Goal: Ask a question

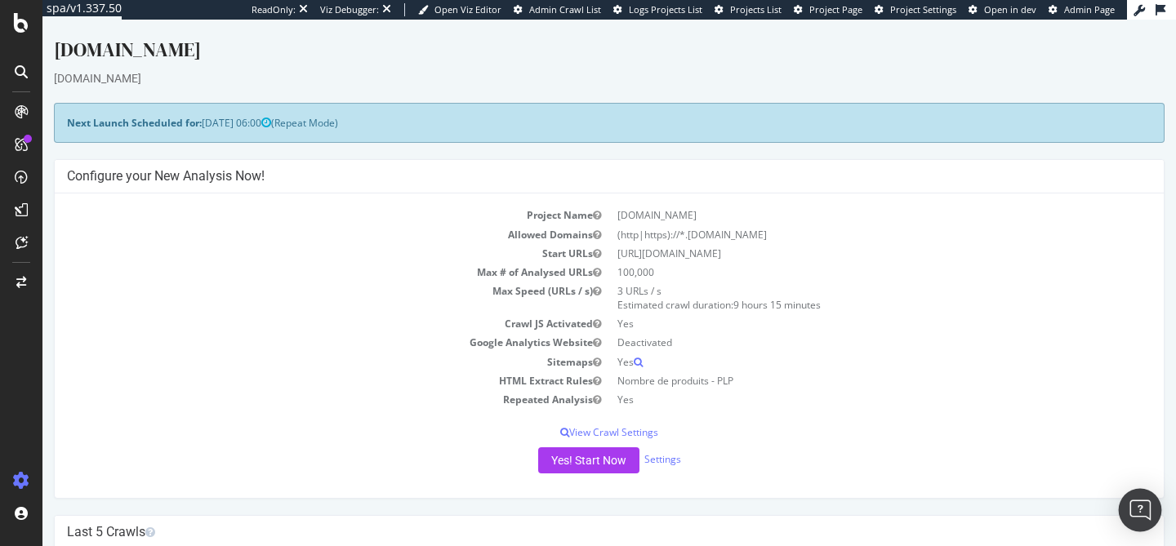
click at [1145, 506] on img "Open Intercom Messenger" at bounding box center [1140, 510] width 21 height 21
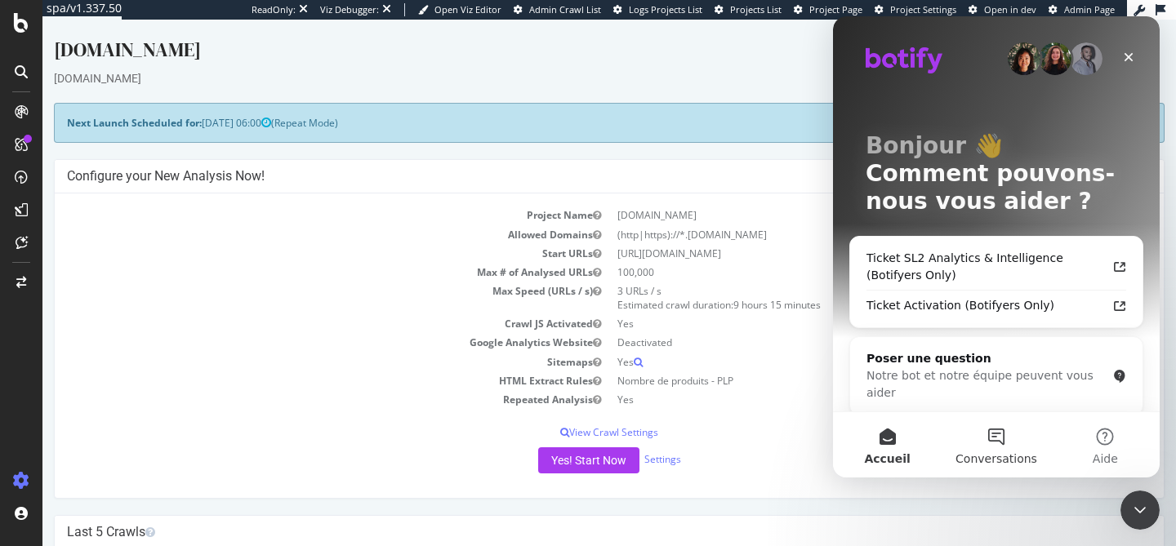
click at [998, 453] on span "Conversations" at bounding box center [997, 458] width 82 height 11
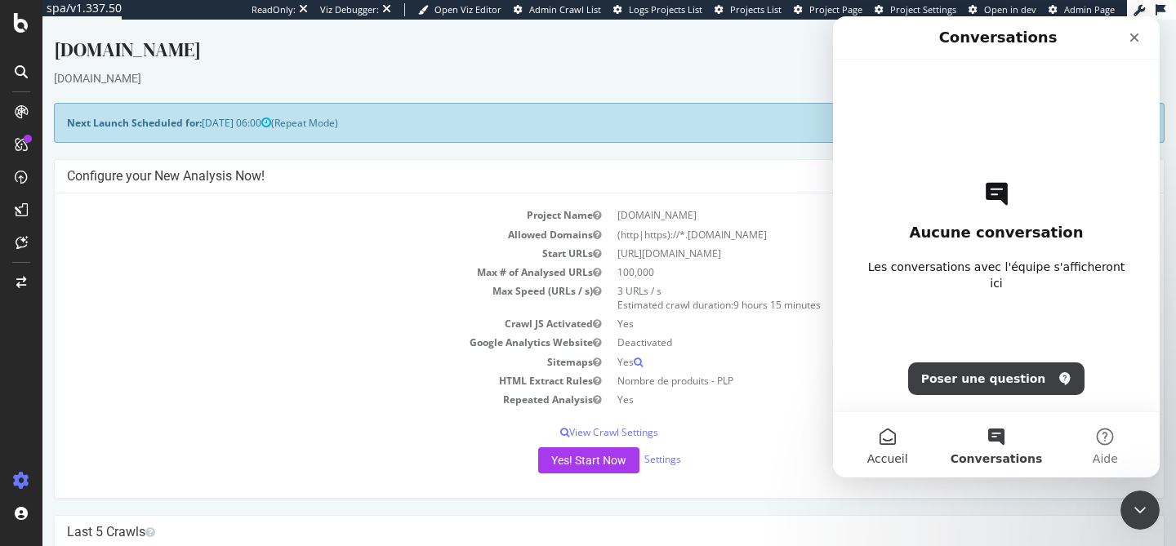
click at [883, 444] on button "Accueil" at bounding box center [887, 444] width 109 height 65
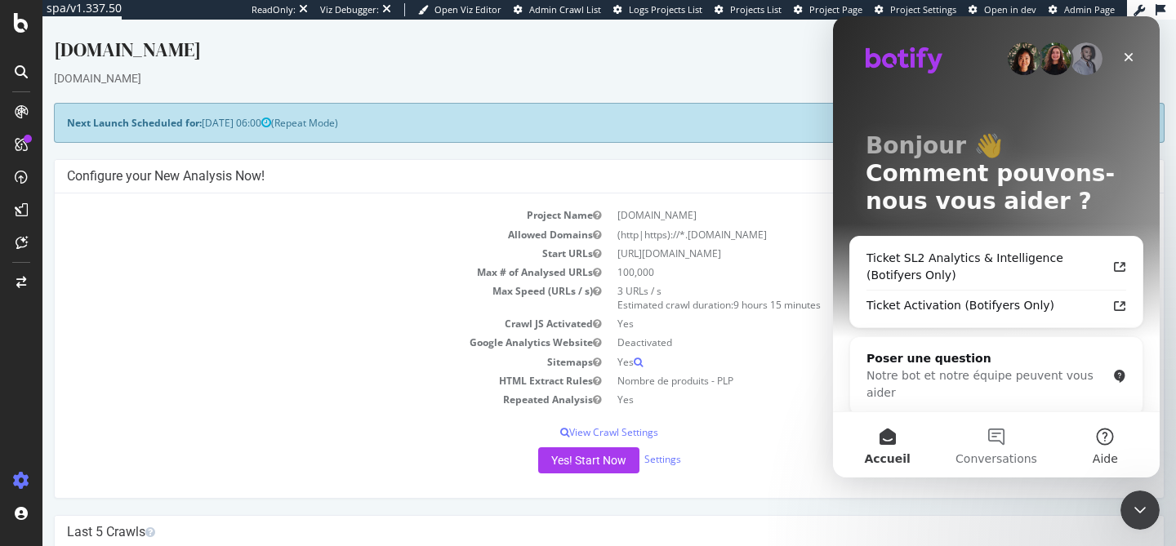
click at [1107, 437] on button "Aide" at bounding box center [1105, 444] width 109 height 65
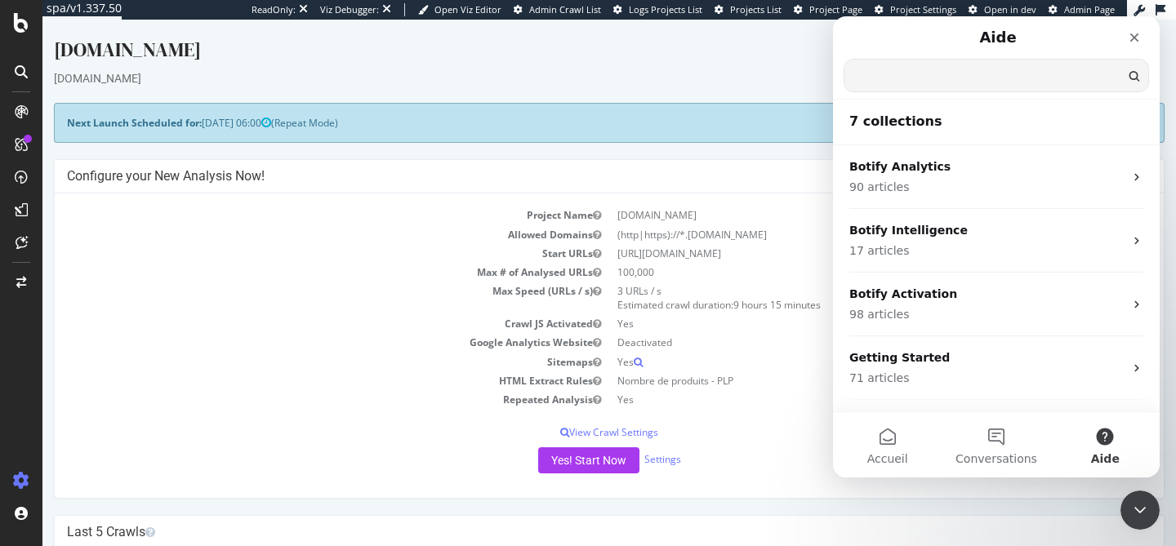
click at [970, 78] on input "Trouver une réponse" at bounding box center [997, 76] width 304 height 32
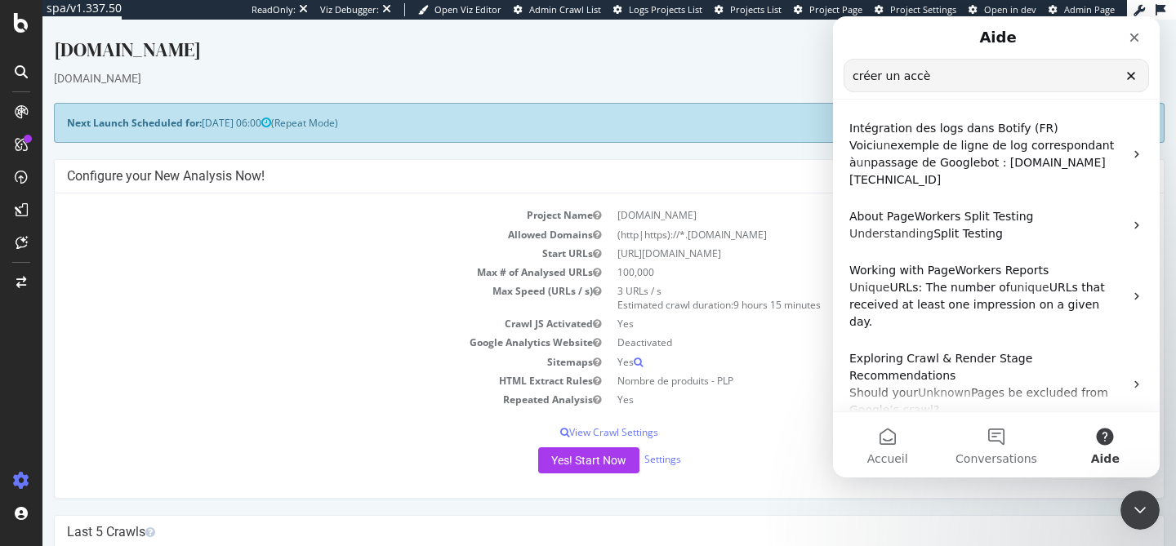
type input "créer un accès"
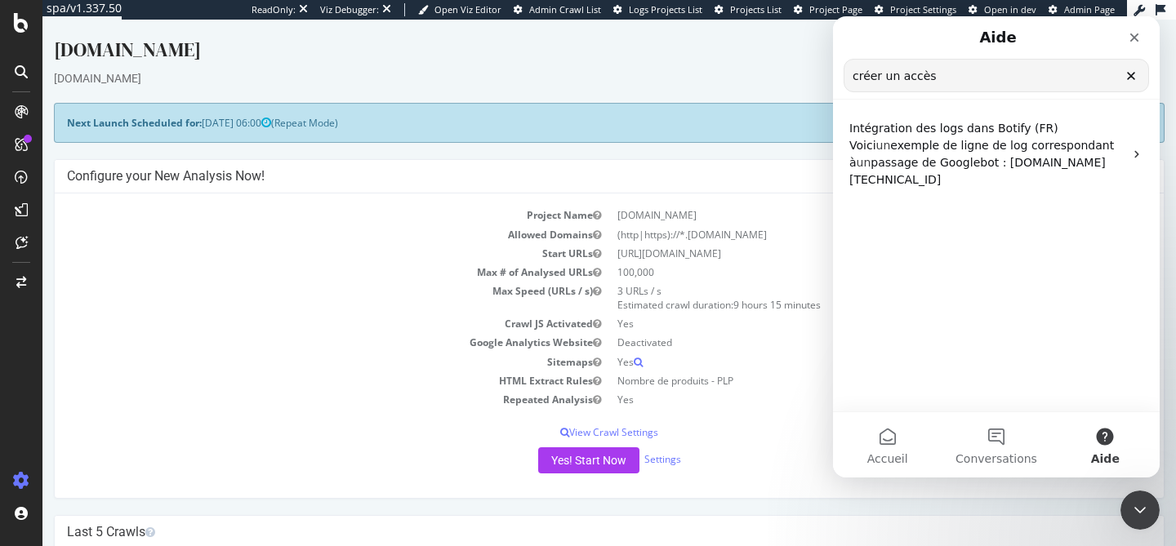
click at [942, 74] on input "créer un accès" at bounding box center [997, 76] width 304 height 32
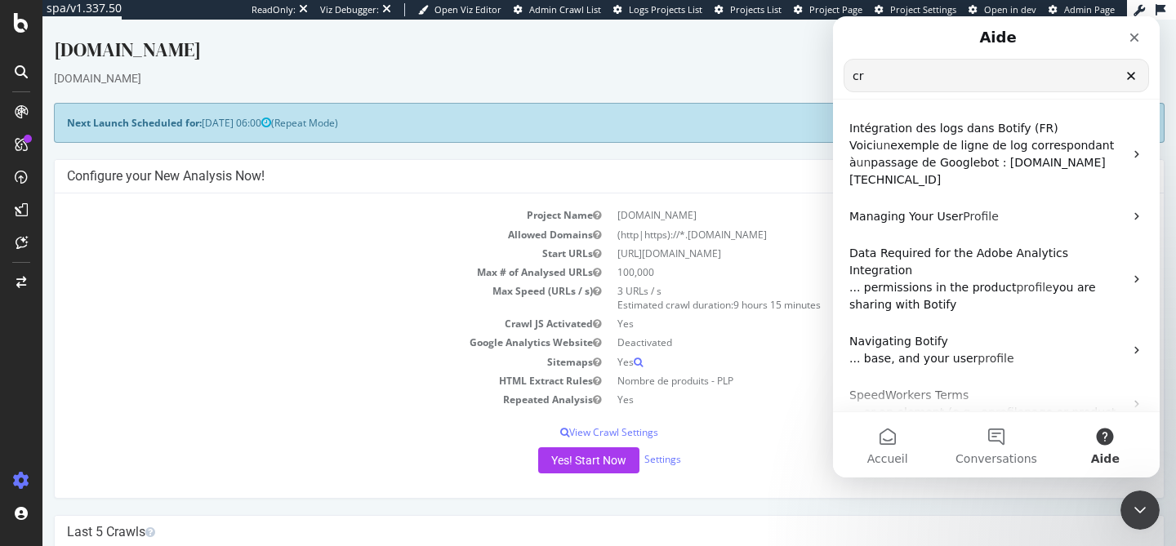
type input "c"
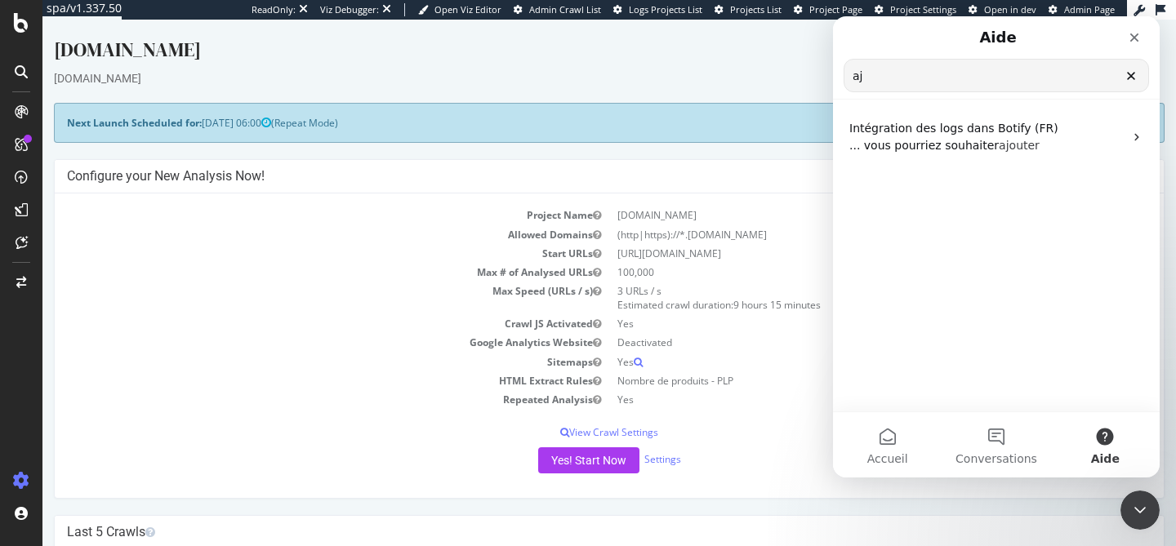
type input "a"
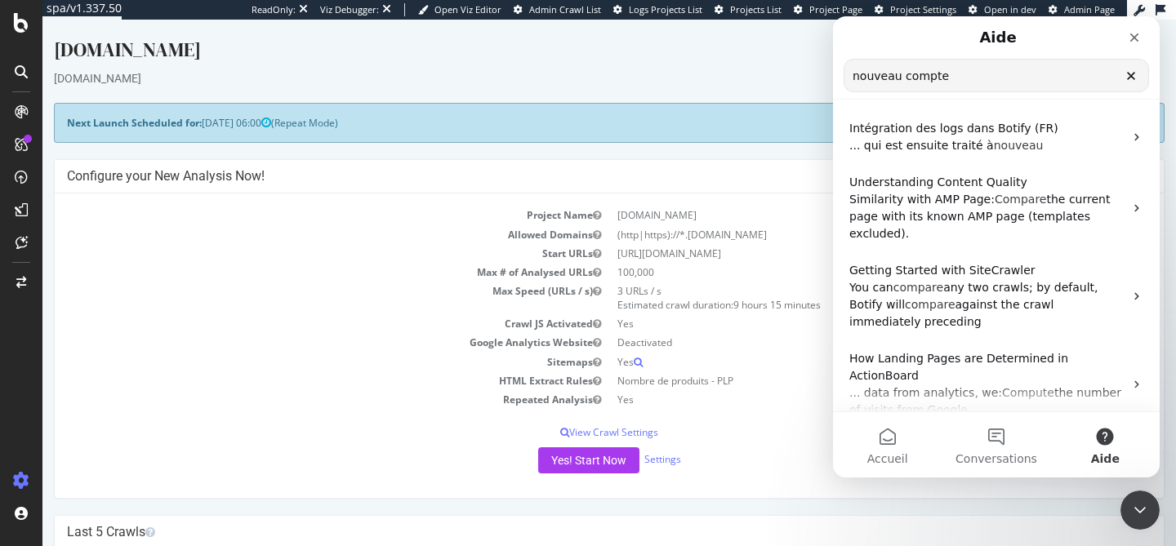
click at [944, 70] on input "nouveau compte" at bounding box center [997, 76] width 304 height 32
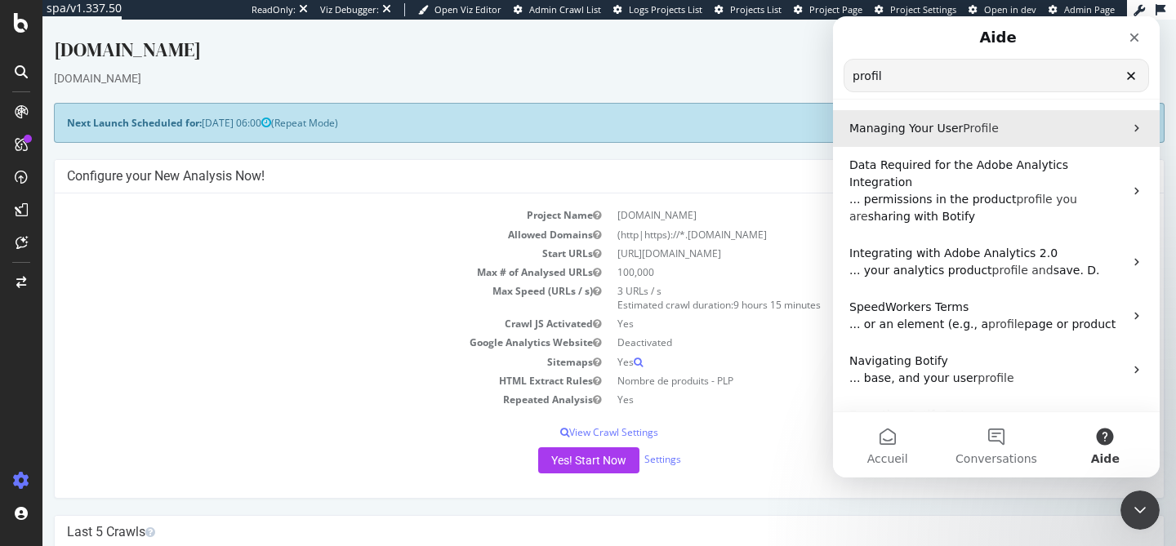
type input "profil"
click at [942, 129] on span "Managing Your User" at bounding box center [906, 128] width 114 height 13
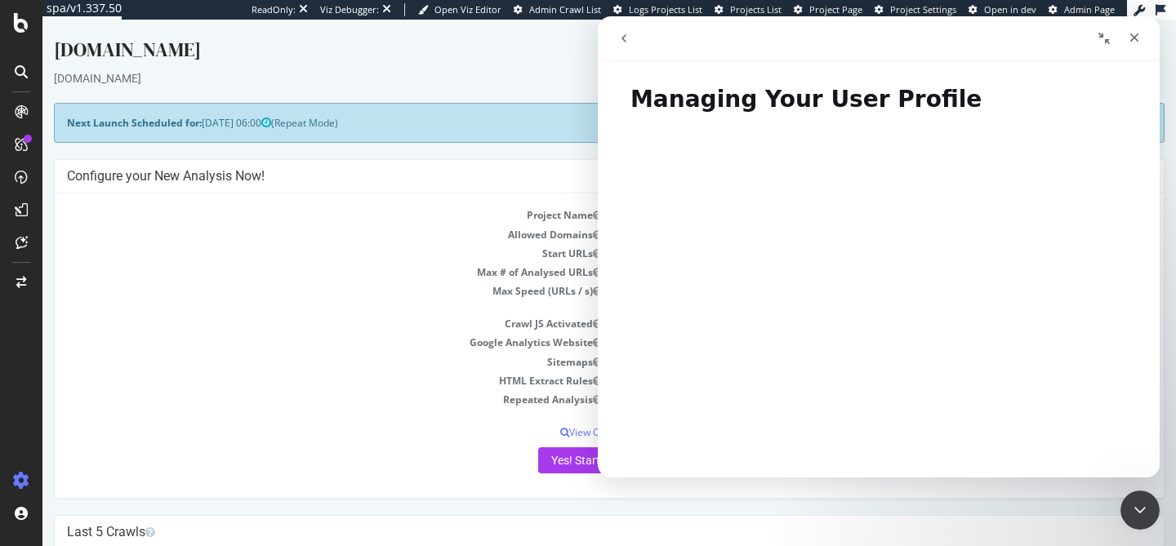
click at [622, 37] on icon "go back" at bounding box center [624, 38] width 13 height 13
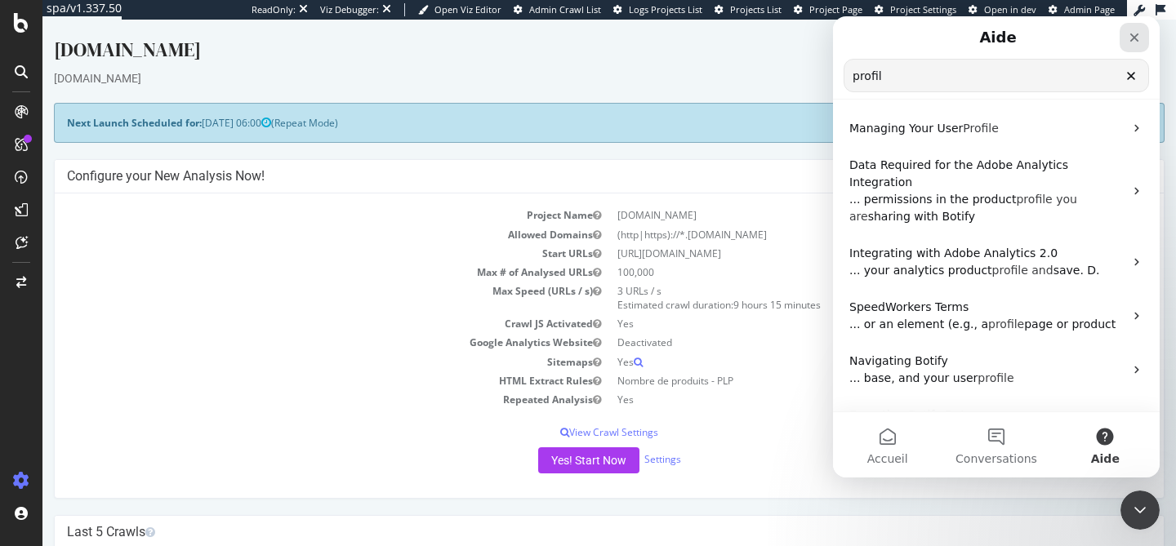
click at [1136, 35] on icon "Fermer" at bounding box center [1134, 37] width 9 height 9
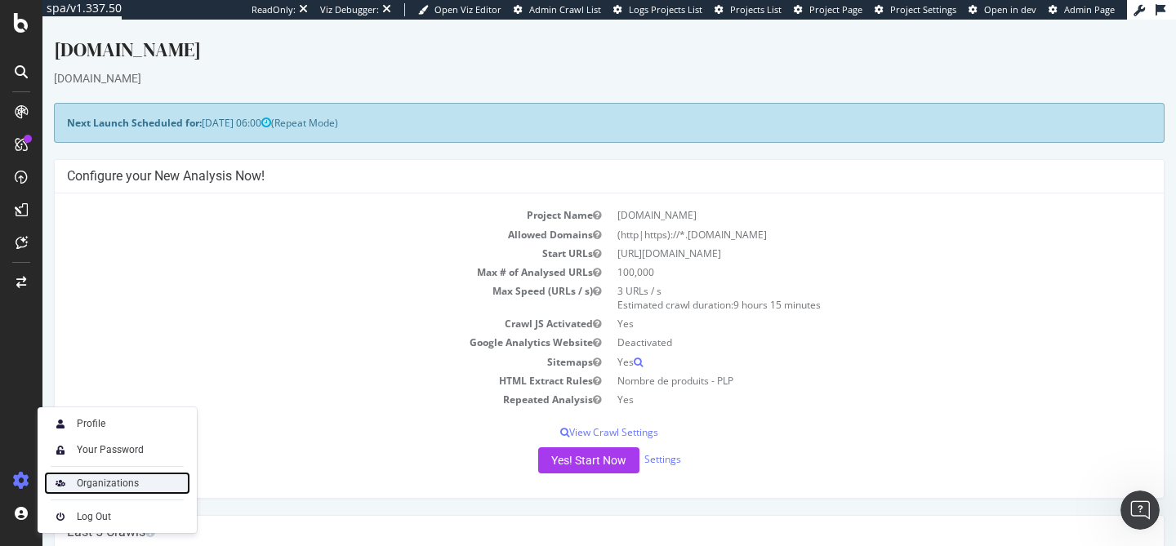
click at [114, 483] on div "Organizations" at bounding box center [108, 483] width 62 height 13
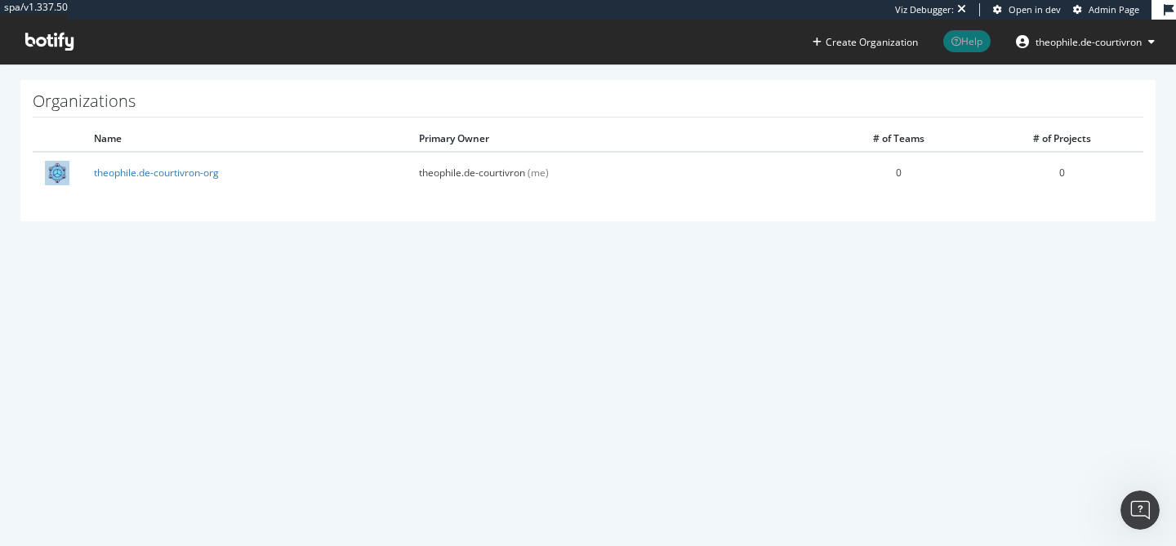
click at [964, 41] on span "Help" at bounding box center [966, 41] width 47 height 22
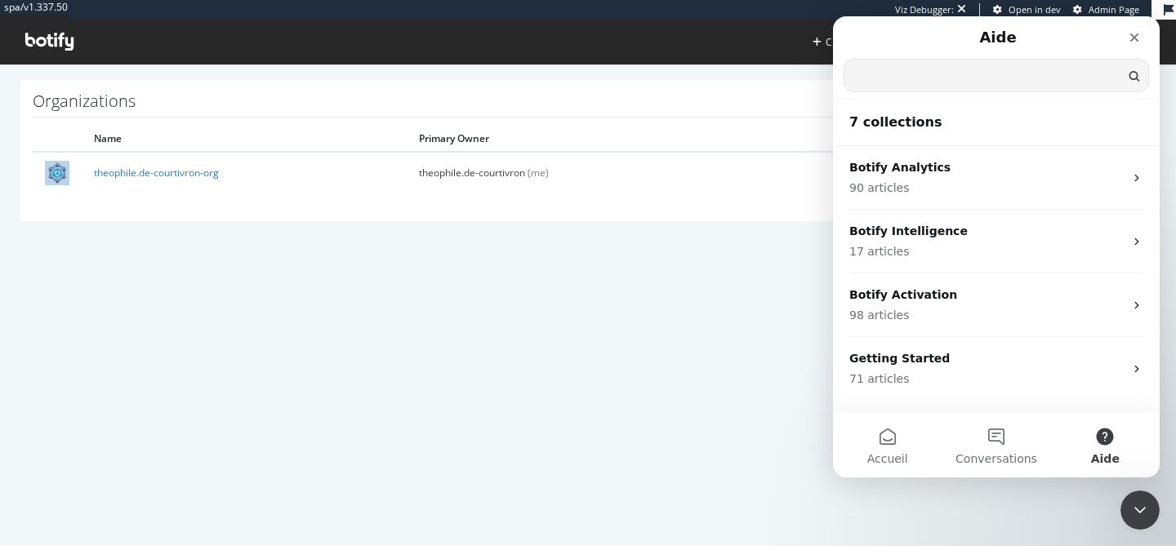
click at [925, 72] on input "Trouver une réponse" at bounding box center [997, 76] width 304 height 32
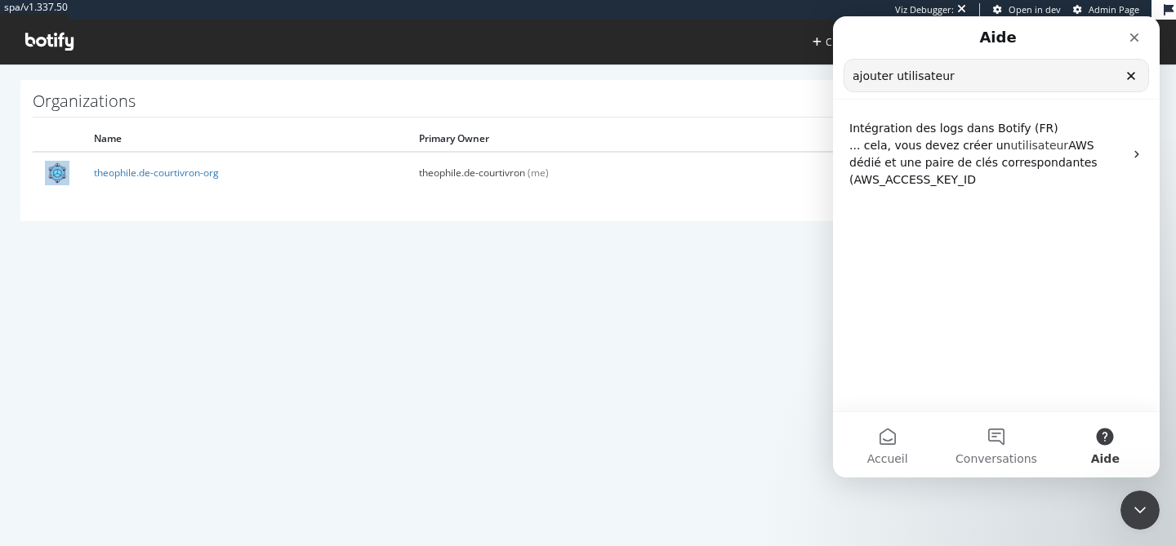
type input "ajouter utilisateur"
click at [1130, 74] on icon "Effacer" at bounding box center [1131, 75] width 13 height 13
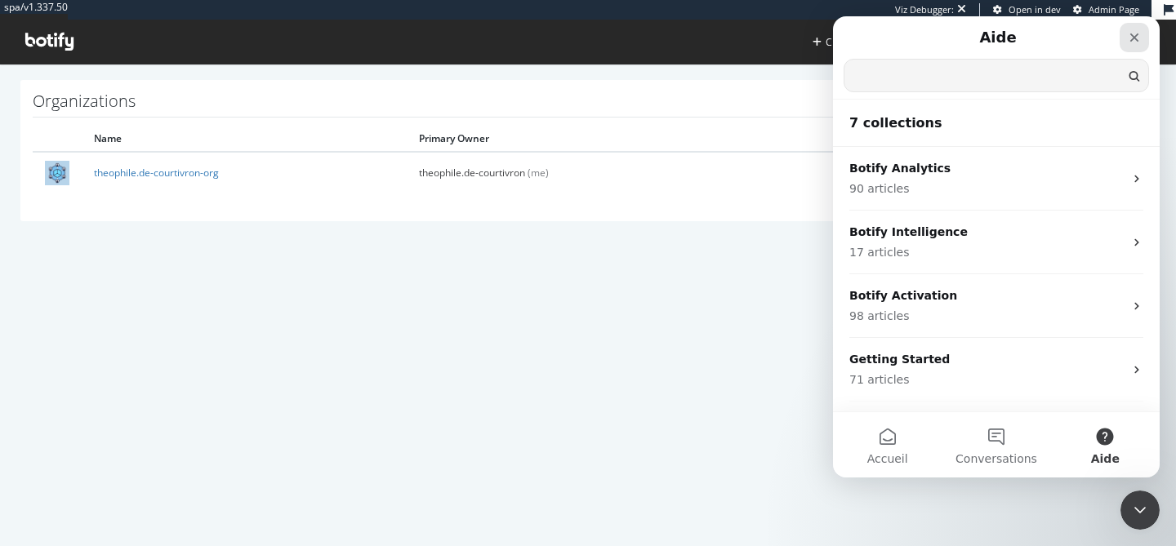
click at [1139, 35] on icon "Fermer" at bounding box center [1134, 37] width 13 height 13
